Goal: Task Accomplishment & Management: Use online tool/utility

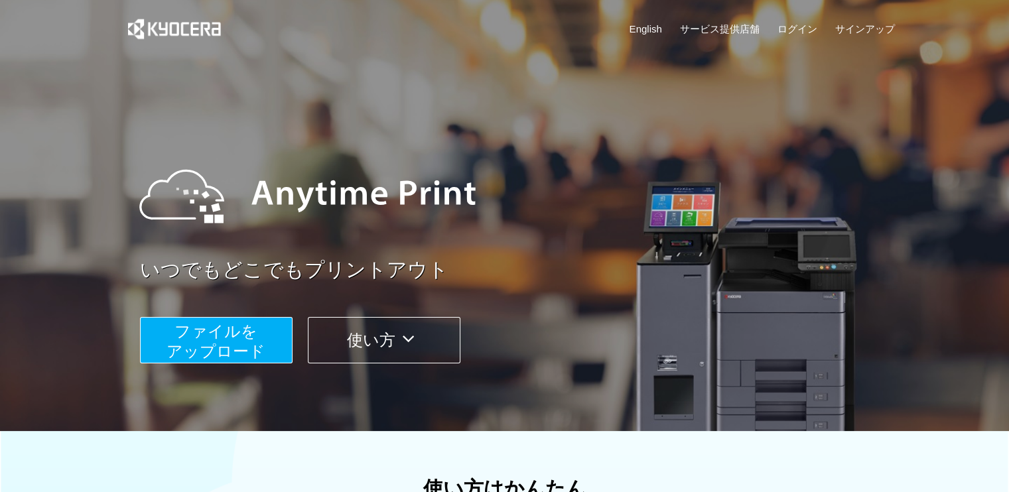
click at [211, 334] on span "ファイルを ​​アップロード" at bounding box center [215, 341] width 99 height 38
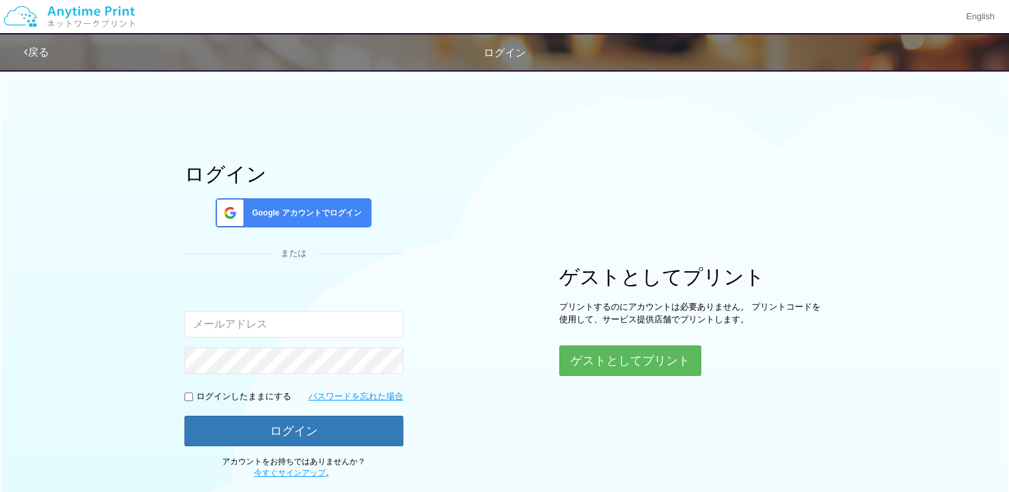
click at [211, 334] on input "email" at bounding box center [293, 324] width 219 height 27
type input "[EMAIL_ADDRESS][DOMAIN_NAME]"
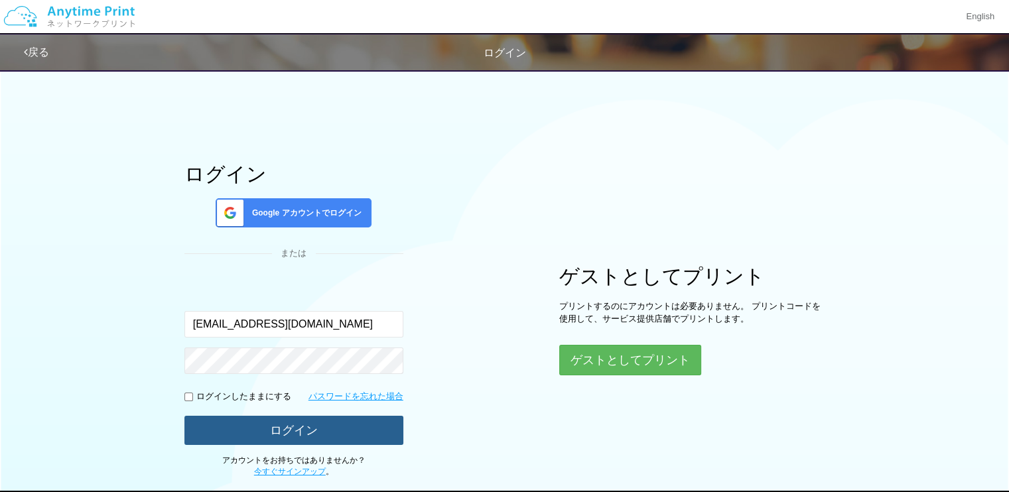
click at [306, 416] on button "ログイン" at bounding box center [293, 430] width 219 height 29
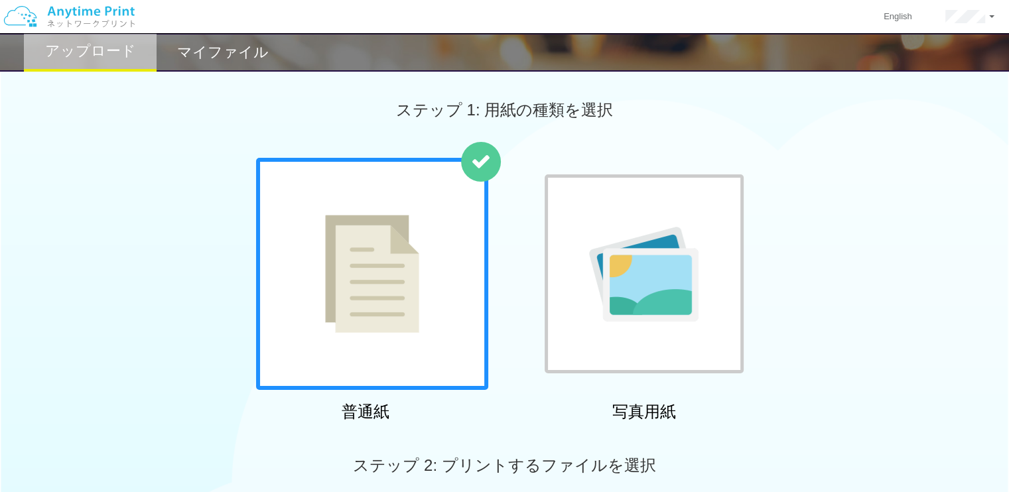
click at [379, 347] on div at bounding box center [372, 274] width 232 height 232
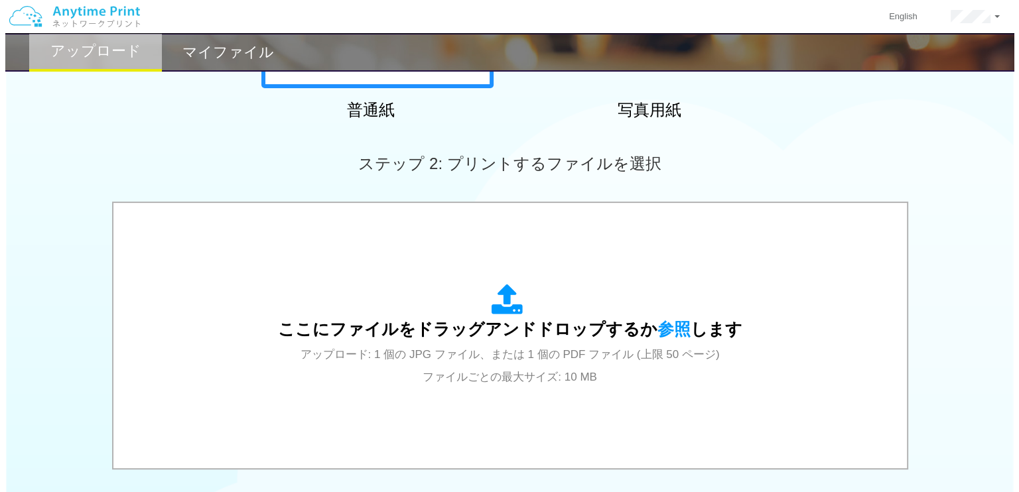
scroll to position [304, 0]
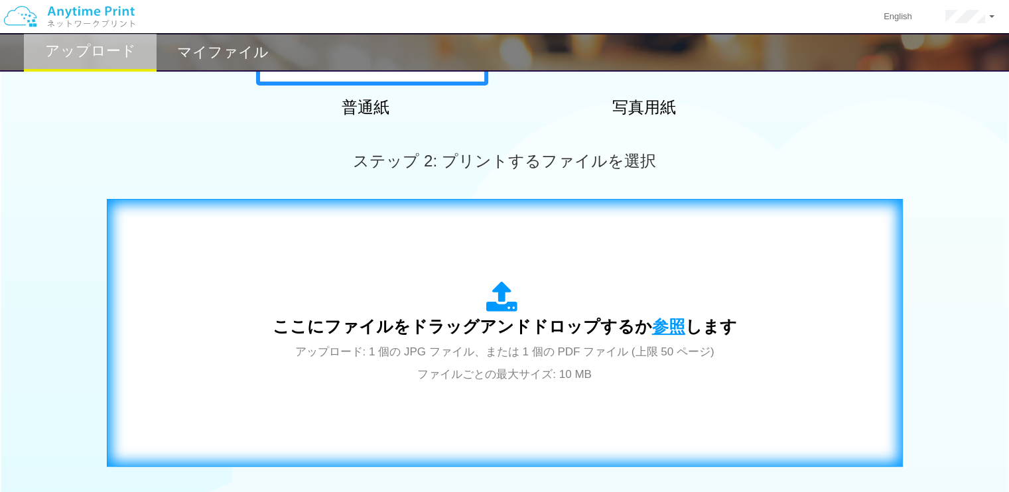
click at [665, 327] on span "参照" at bounding box center [668, 326] width 33 height 19
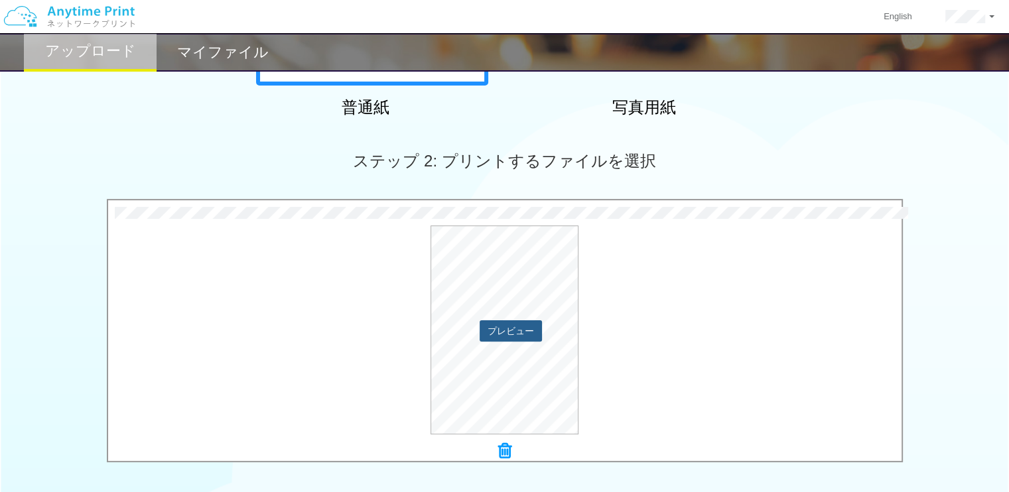
click at [501, 323] on button "プレビュー" at bounding box center [511, 330] width 62 height 21
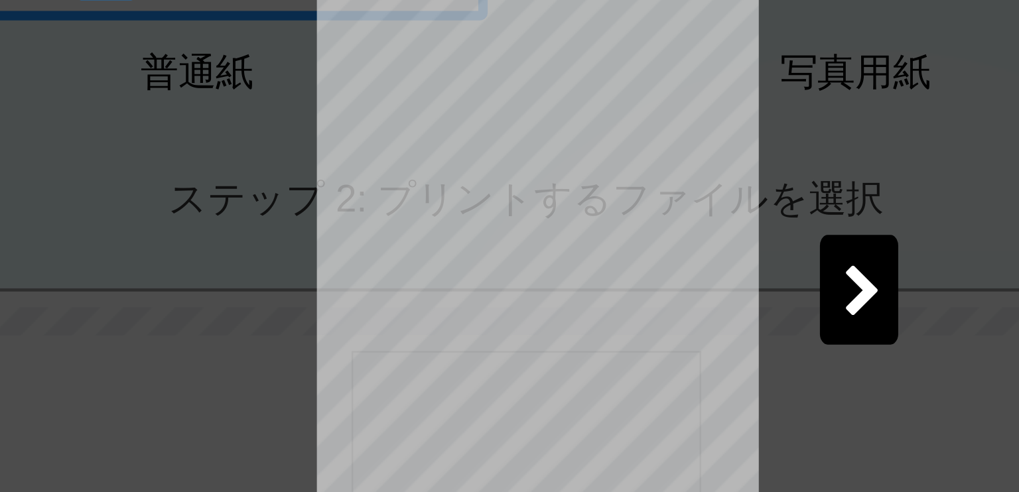
click at [646, 187] on div at bounding box center [645, 199] width 33 height 46
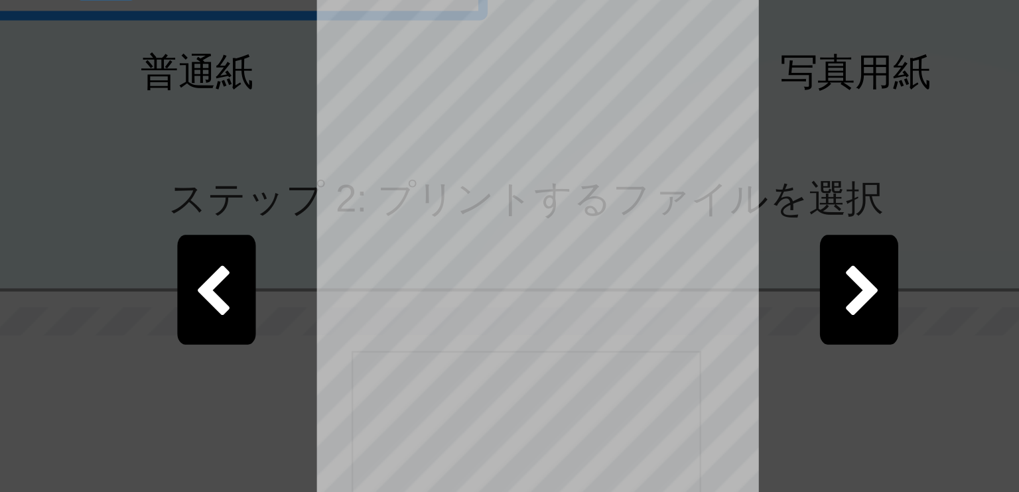
click at [642, 191] on icon at bounding box center [647, 201] width 17 height 23
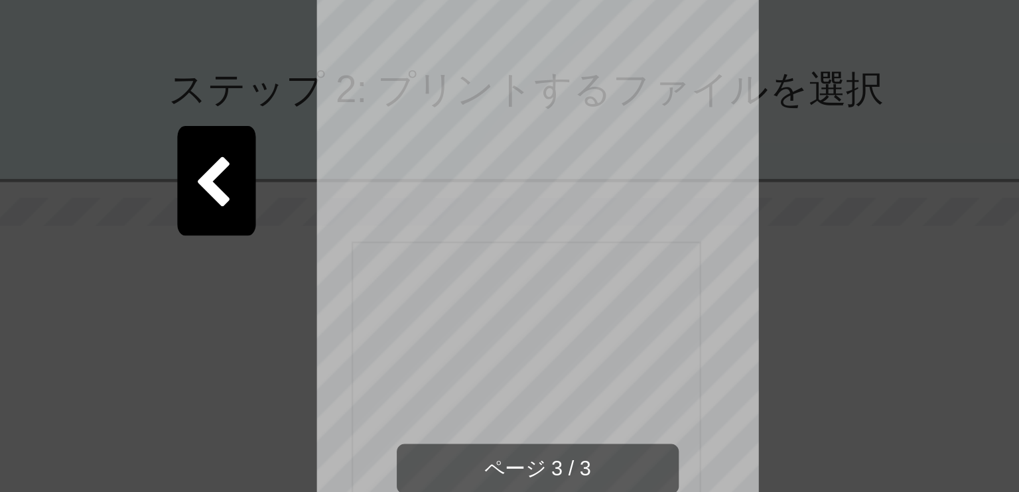
click at [384, 206] on div at bounding box center [373, 199] width 33 height 46
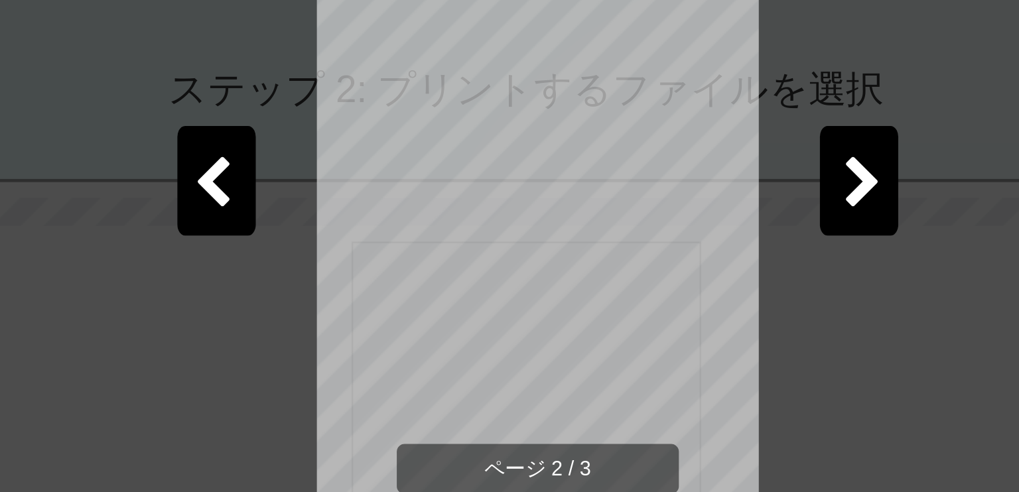
click at [334, 255] on div "ページ 2 / 3" at bounding box center [509, 212] width 398 height 265
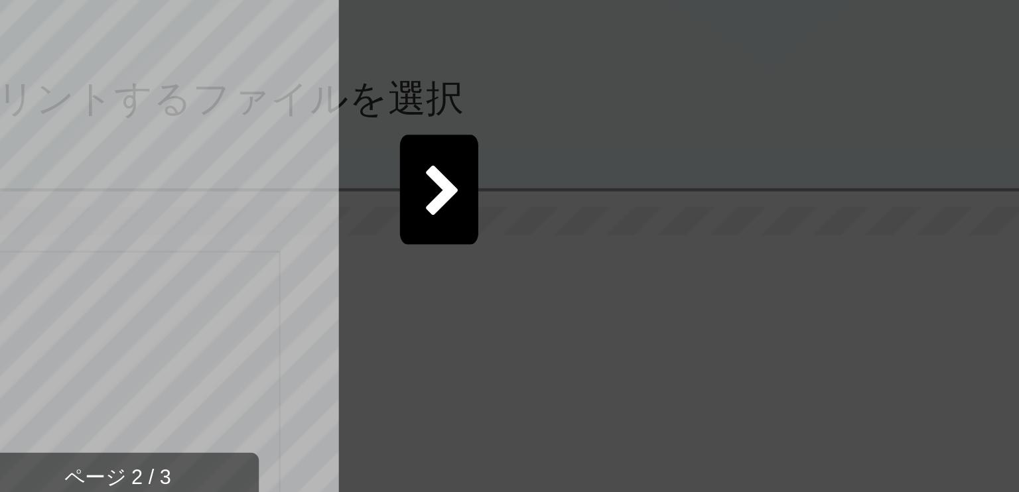
click at [677, 212] on div "ページ 2 / 3" at bounding box center [509, 212] width 398 height 265
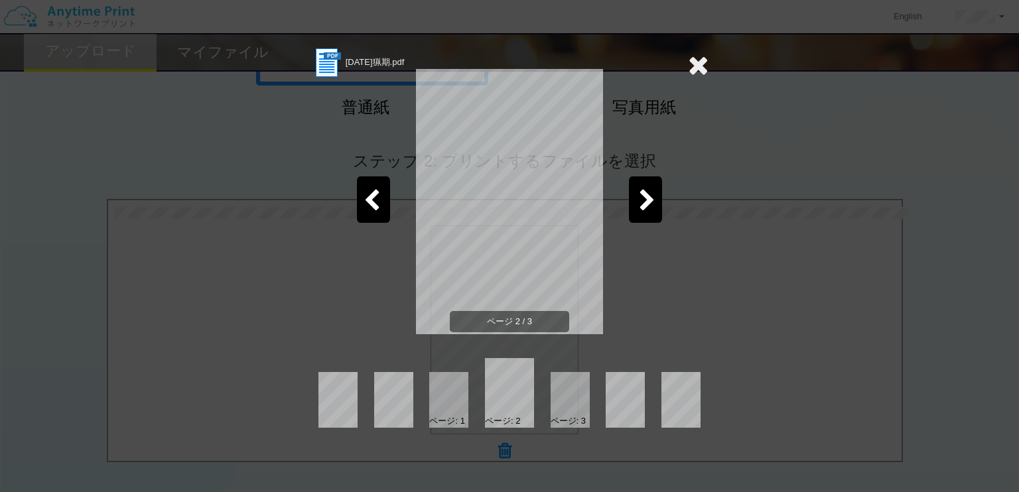
click at [690, 66] on icon at bounding box center [698, 65] width 21 height 27
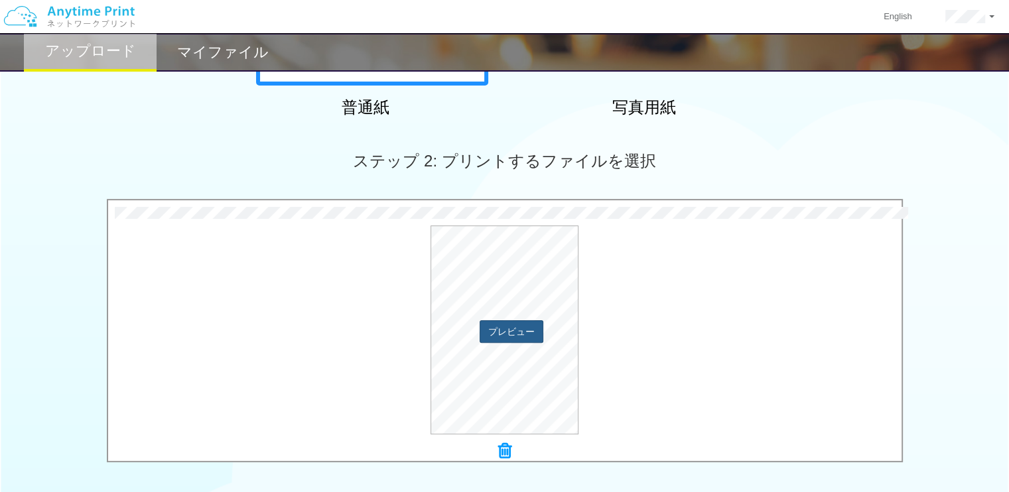
scroll to position [516, 0]
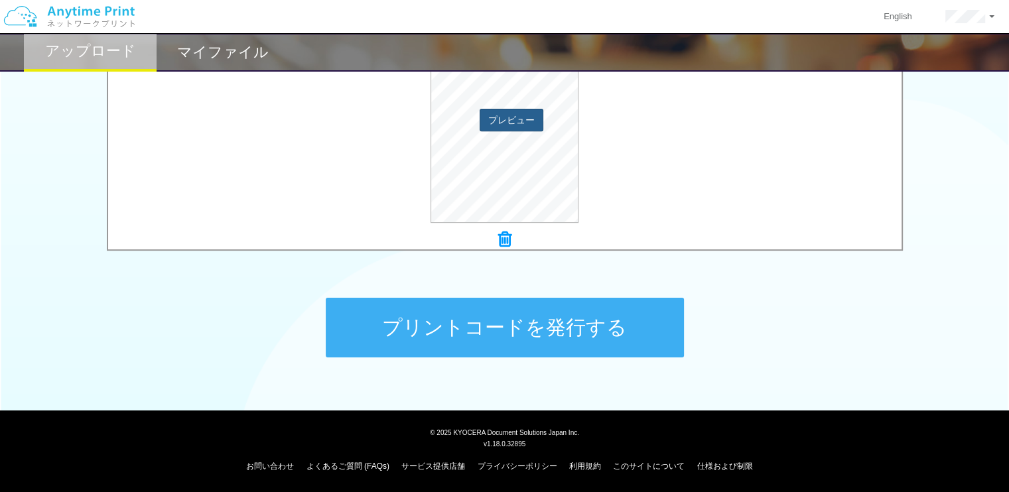
click at [514, 324] on button "プリントコードを発行する" at bounding box center [505, 328] width 358 height 60
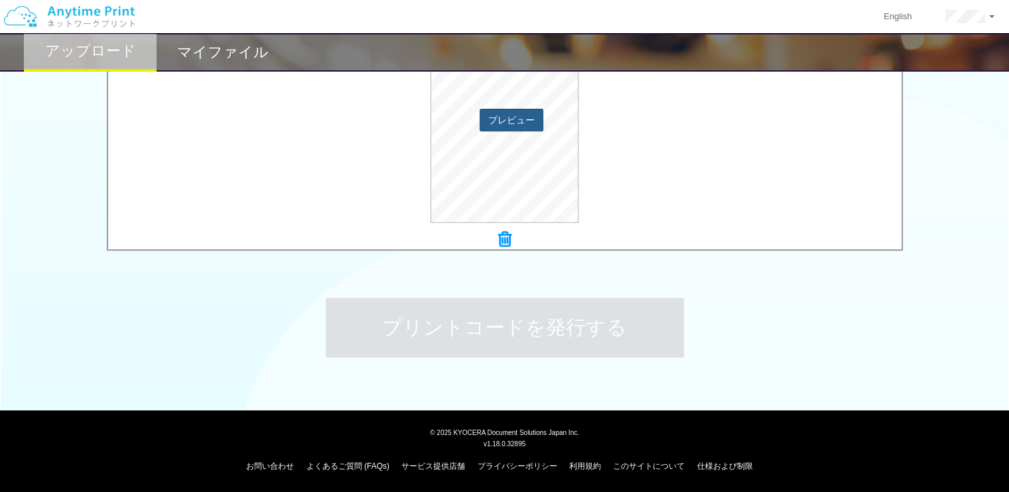
scroll to position [0, 0]
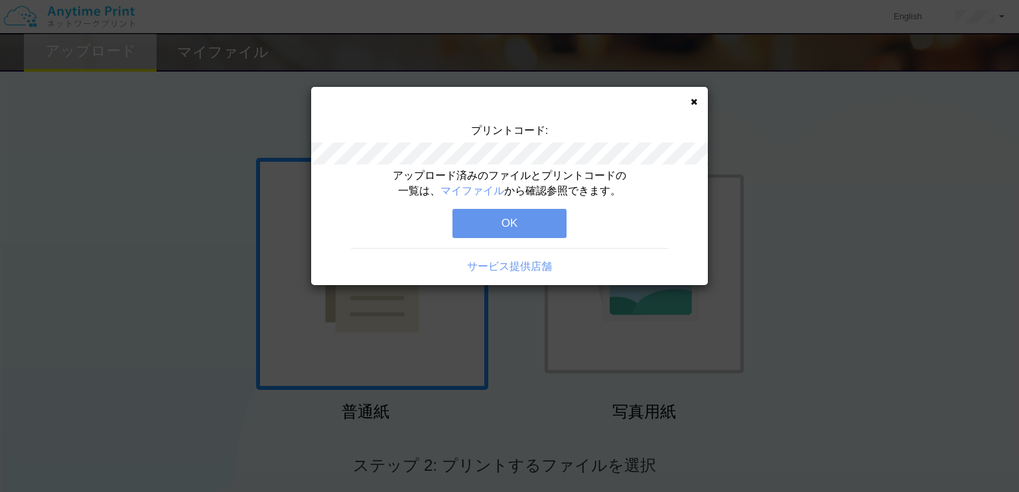
click at [483, 226] on button "OK" at bounding box center [509, 223] width 114 height 29
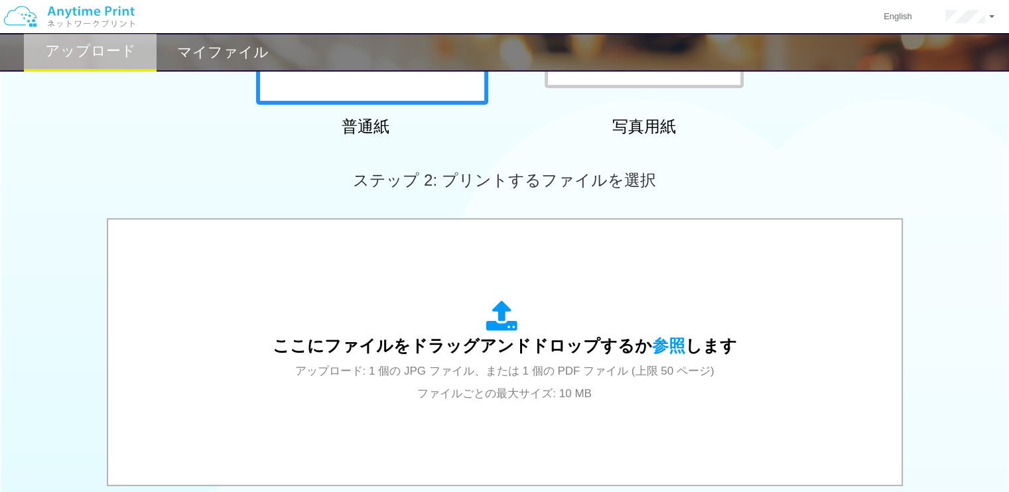
scroll to position [286, 0]
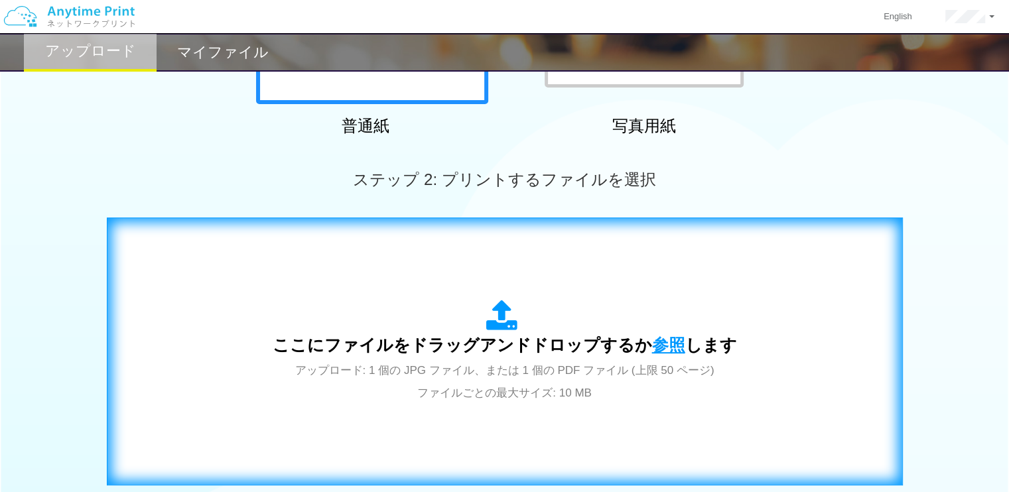
click at [666, 350] on span "参照" at bounding box center [668, 345] width 33 height 19
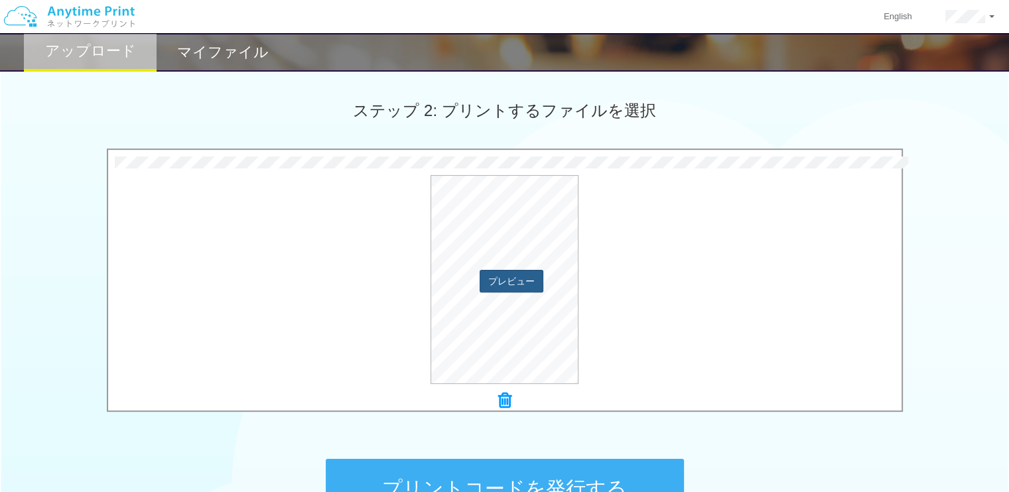
scroll to position [360, 0]
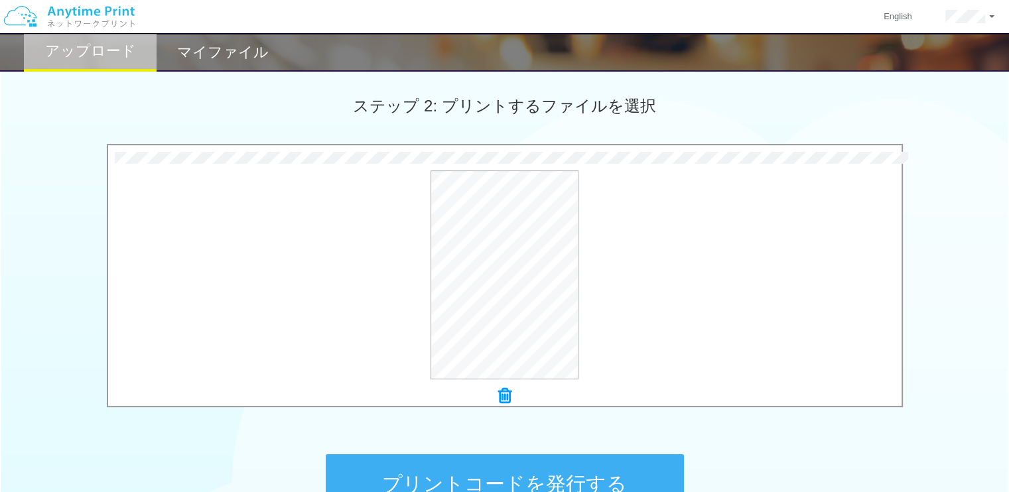
click at [501, 395] on icon at bounding box center [504, 395] width 13 height 17
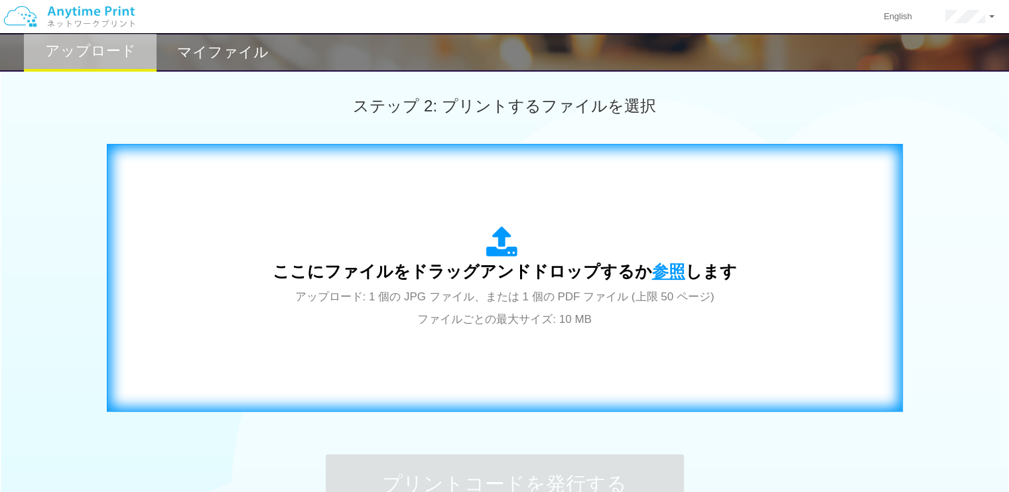
click at [652, 262] on span "参照" at bounding box center [668, 271] width 33 height 19
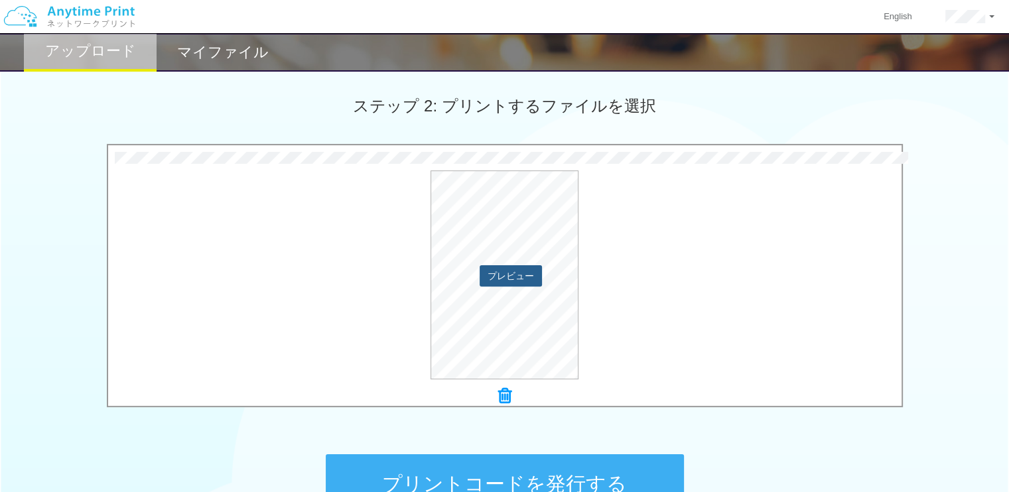
click at [515, 281] on button "プレビュー" at bounding box center [511, 275] width 62 height 21
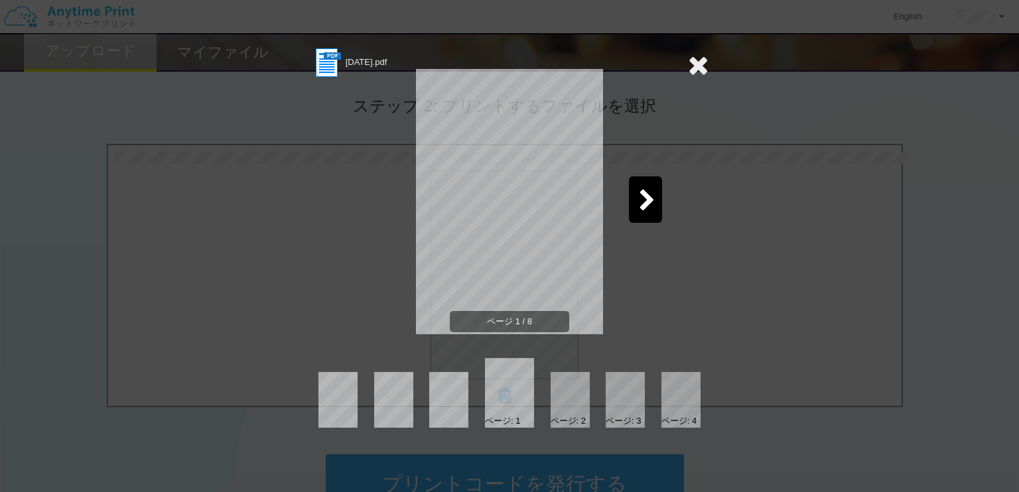
click at [643, 216] on div at bounding box center [645, 199] width 33 height 46
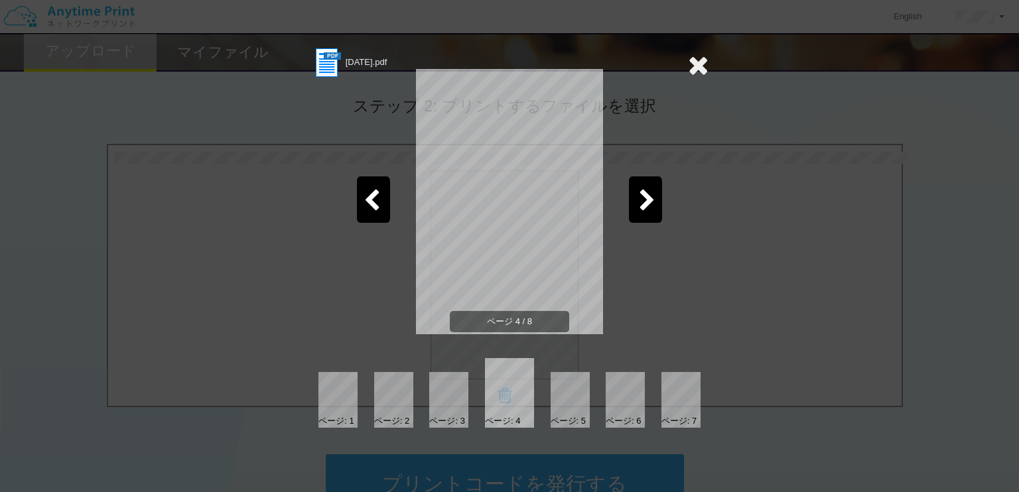
click at [643, 216] on div at bounding box center [645, 199] width 33 height 46
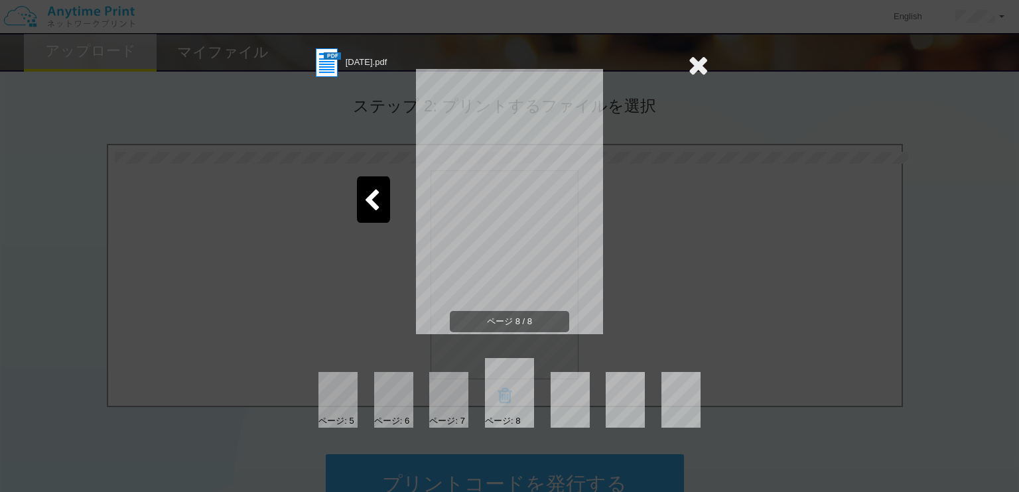
click at [696, 72] on icon at bounding box center [698, 65] width 21 height 27
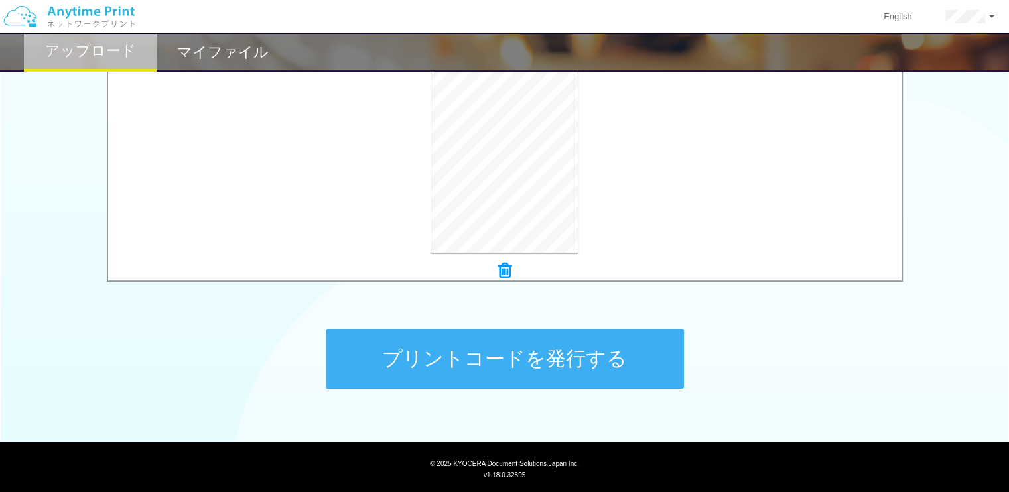
scroll to position [488, 0]
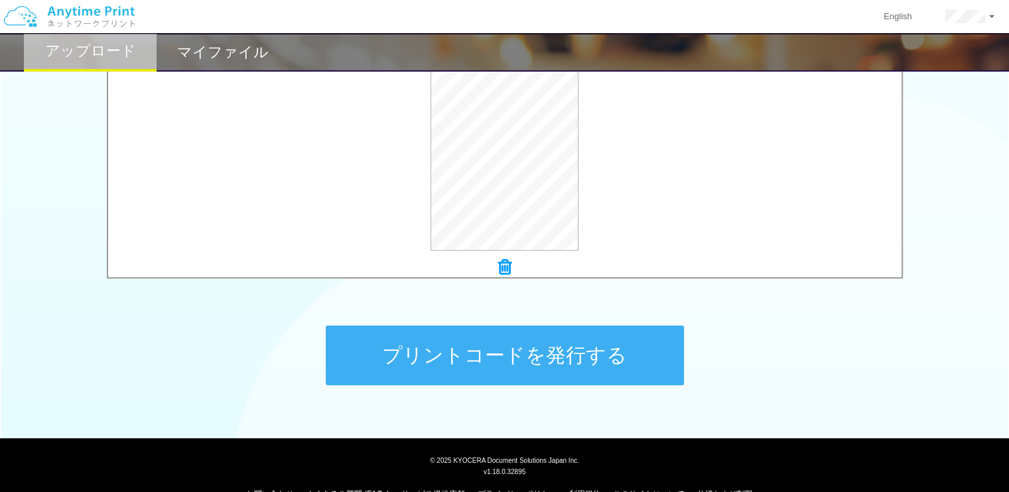
click at [573, 344] on button "プリントコードを発行する" at bounding box center [505, 356] width 358 height 60
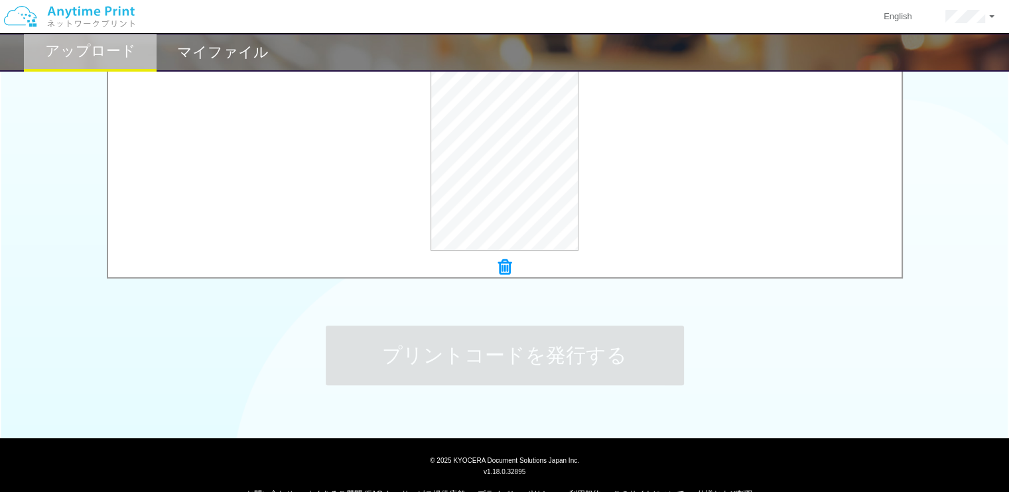
scroll to position [0, 0]
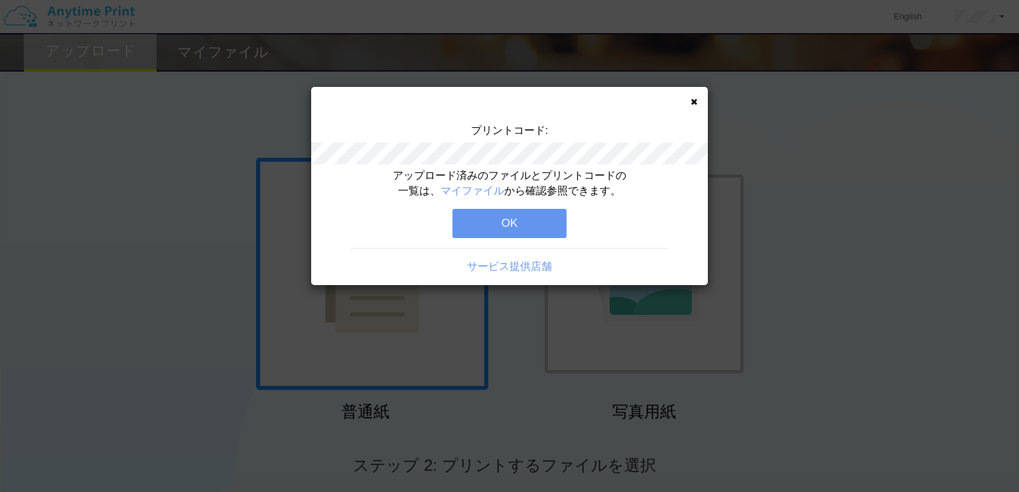
click at [529, 234] on button "OK" at bounding box center [509, 223] width 114 height 29
